Goal: Information Seeking & Learning: Learn about a topic

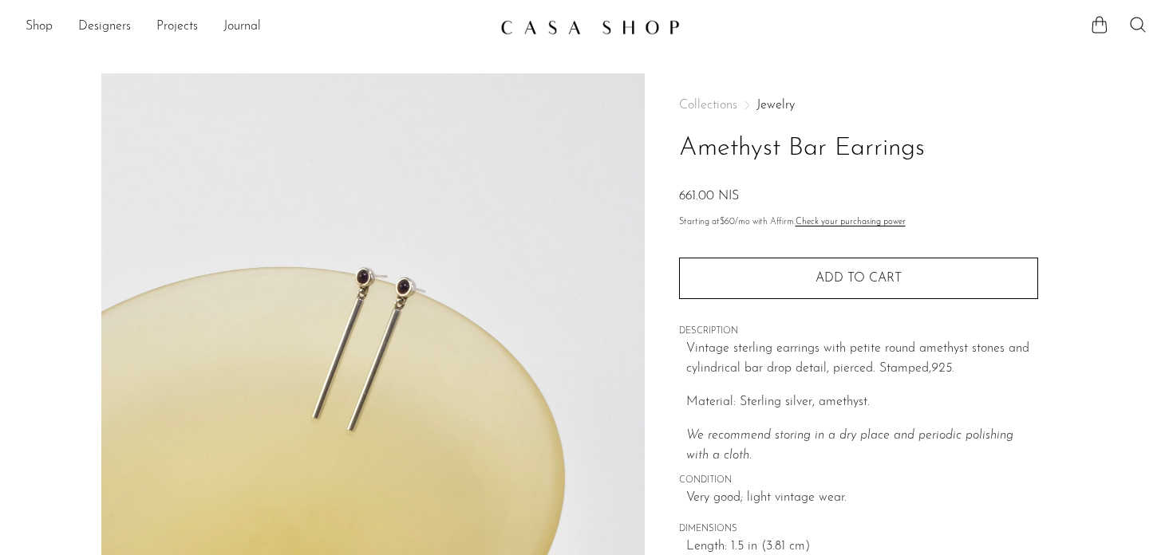
scroll to position [226, 0]
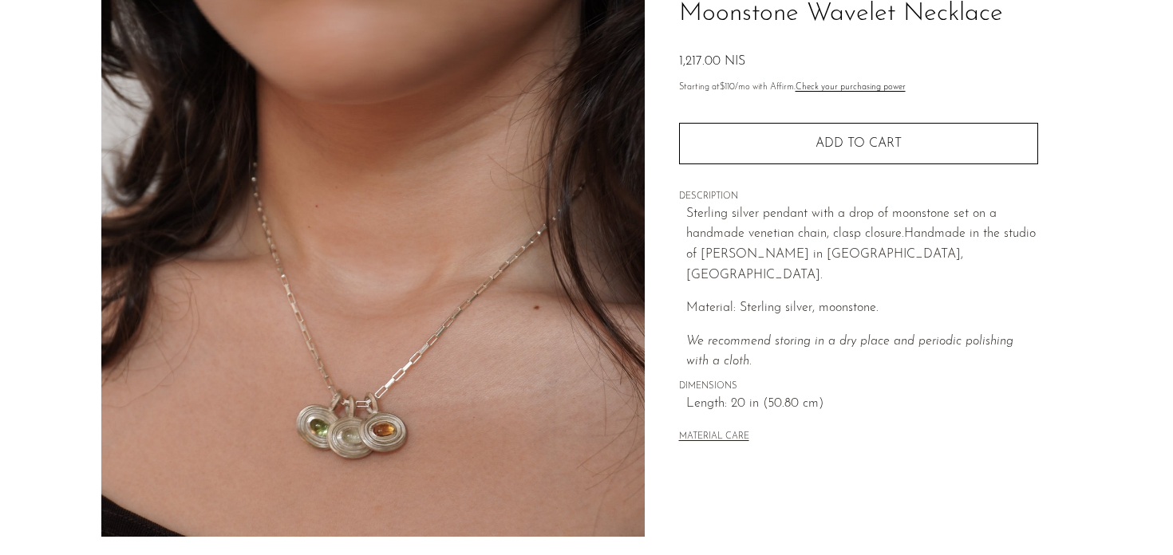
scroll to position [136, 0]
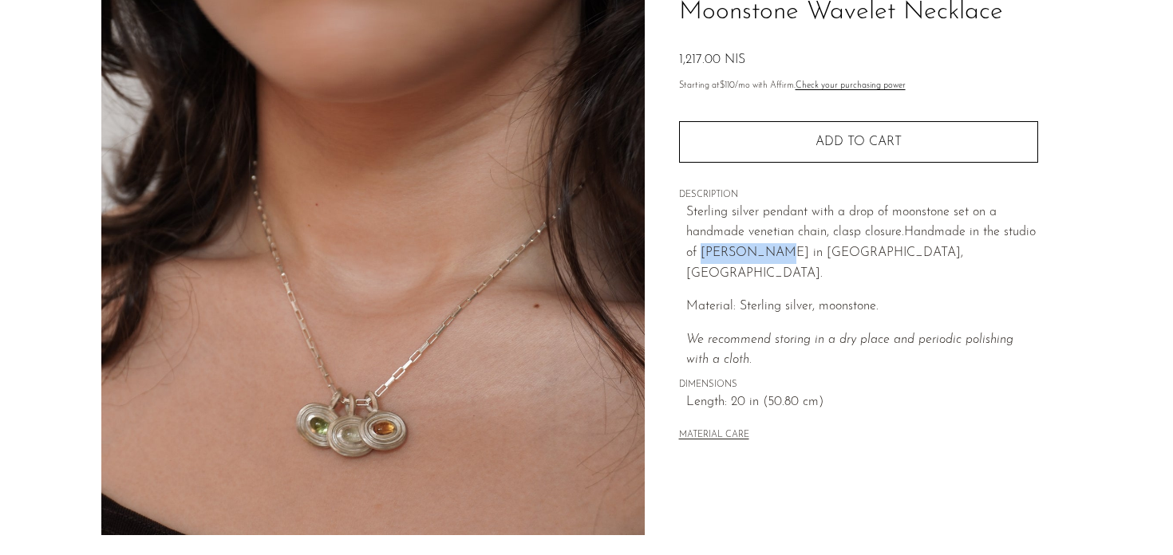
drag, startPoint x: 702, startPoint y: 254, endPoint x: 764, endPoint y: 253, distance: 62.2
click at [764, 253] on span "andmade in the studio of Lizzie Ames in Brooklyn, NY." at bounding box center [860, 252] width 349 height 53
copy span "Lizzie Ames"
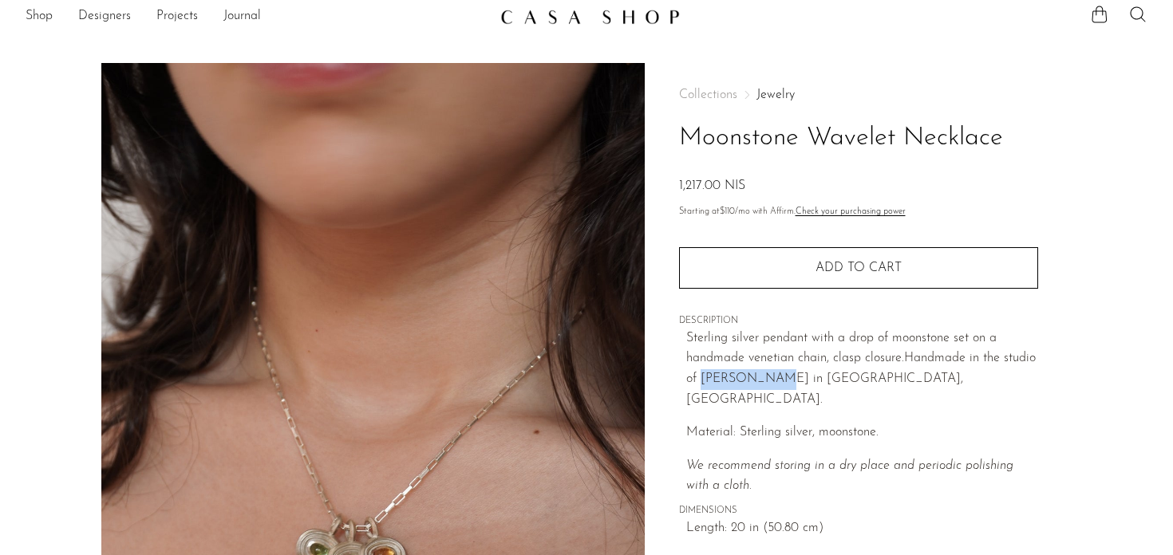
scroll to position [0, 0]
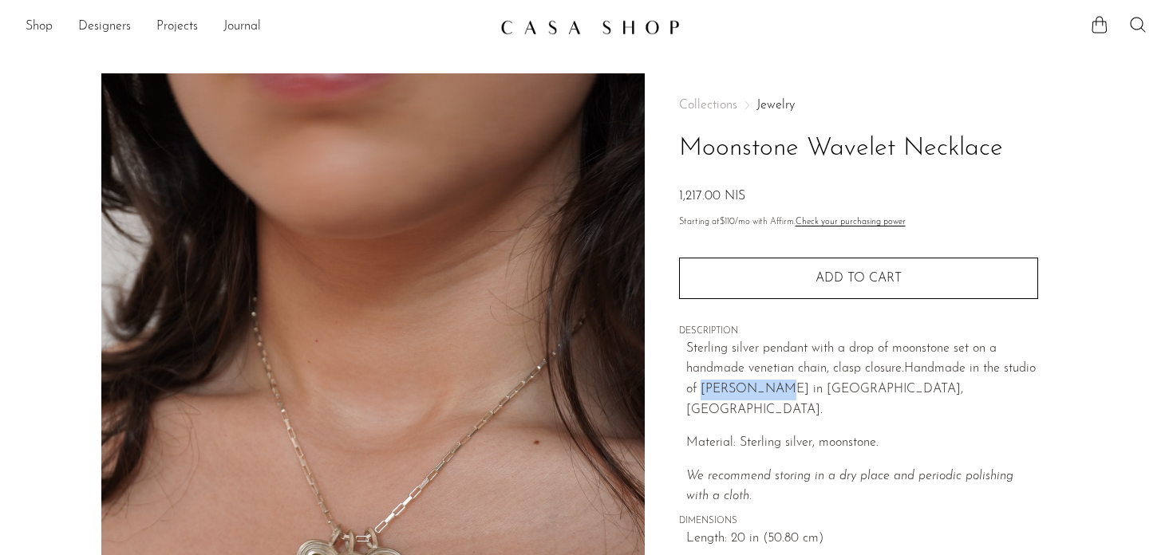
drag, startPoint x: 811, startPoint y: 152, endPoint x: 866, endPoint y: 202, distance: 75.1
click at [870, 203] on div "Collections Jewelry Moonstone Wavelet Necklace 1,217.00 NIS" at bounding box center [858, 153] width 359 height 108
click at [842, 143] on h1 "Moonstone Wavelet Necklace" at bounding box center [858, 148] width 359 height 41
drag, startPoint x: 999, startPoint y: 150, endPoint x: 681, endPoint y: 148, distance: 318.3
click at [681, 148] on h1 "Moonstone Wavelet Necklace" at bounding box center [858, 148] width 359 height 41
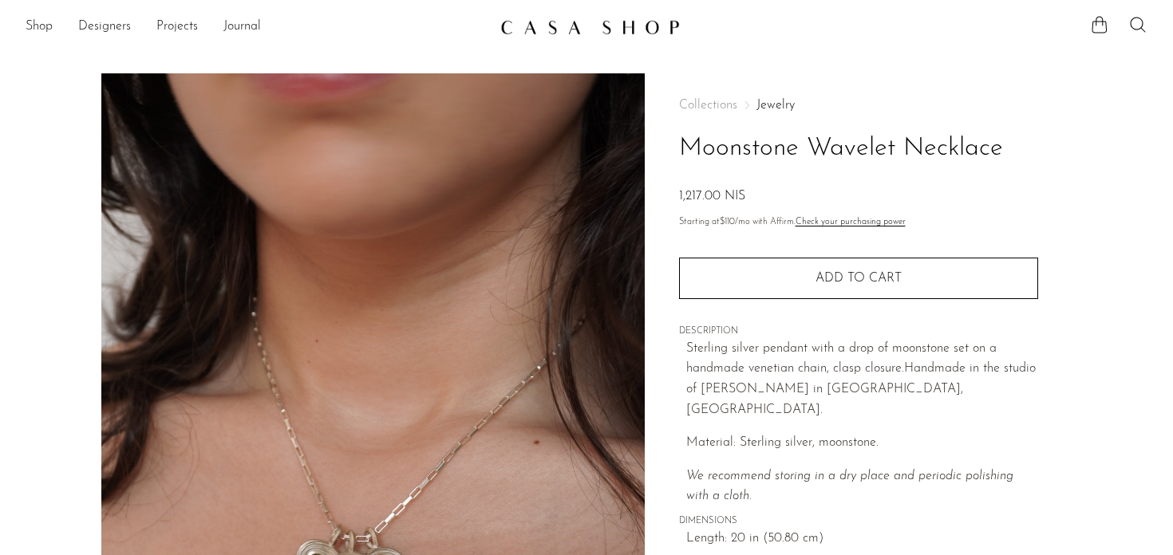
copy h1 "Moonstone Wavelet Necklace"
